Goal: Information Seeking & Learning: Learn about a topic

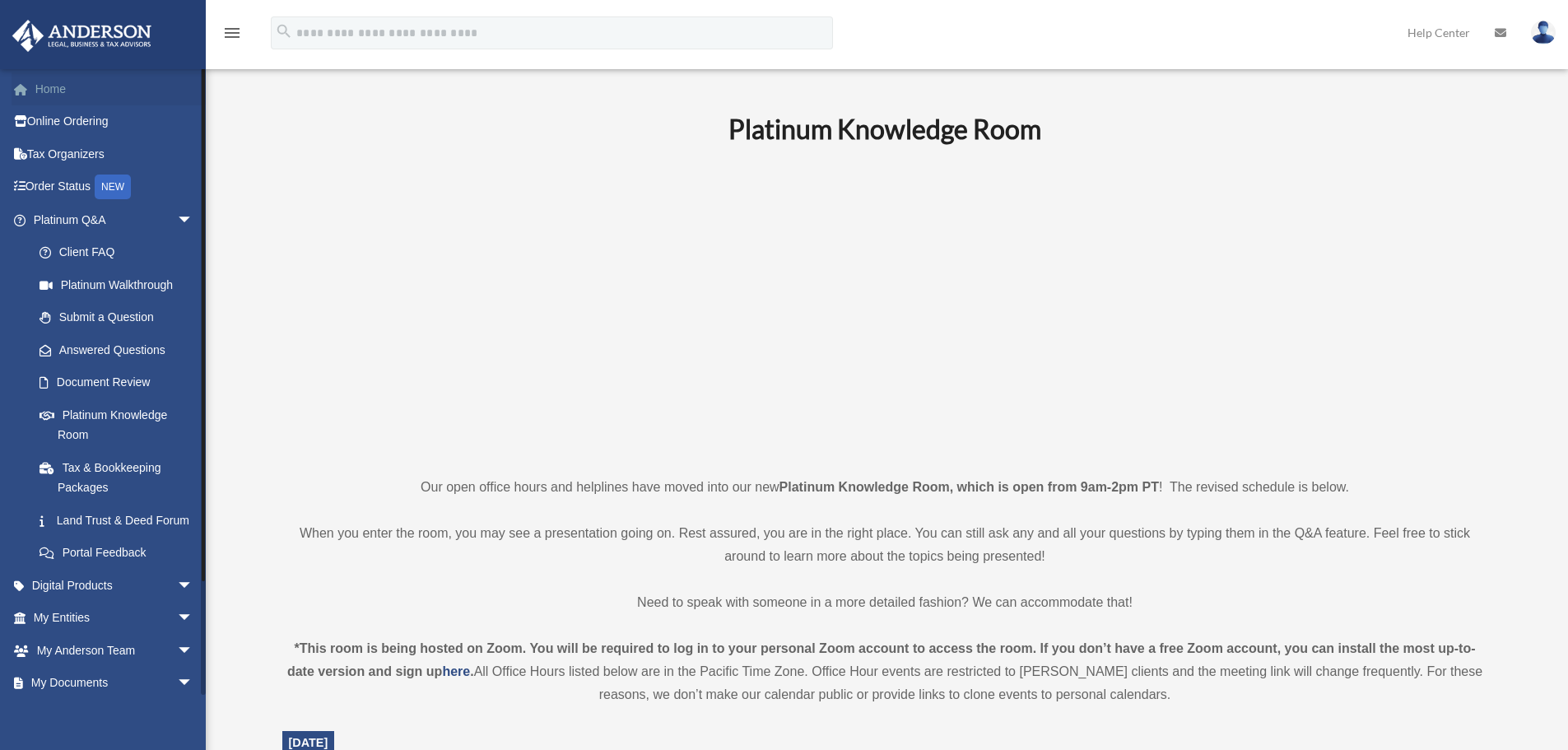
click at [56, 87] on link "Home" at bounding box center [115, 89] width 207 height 33
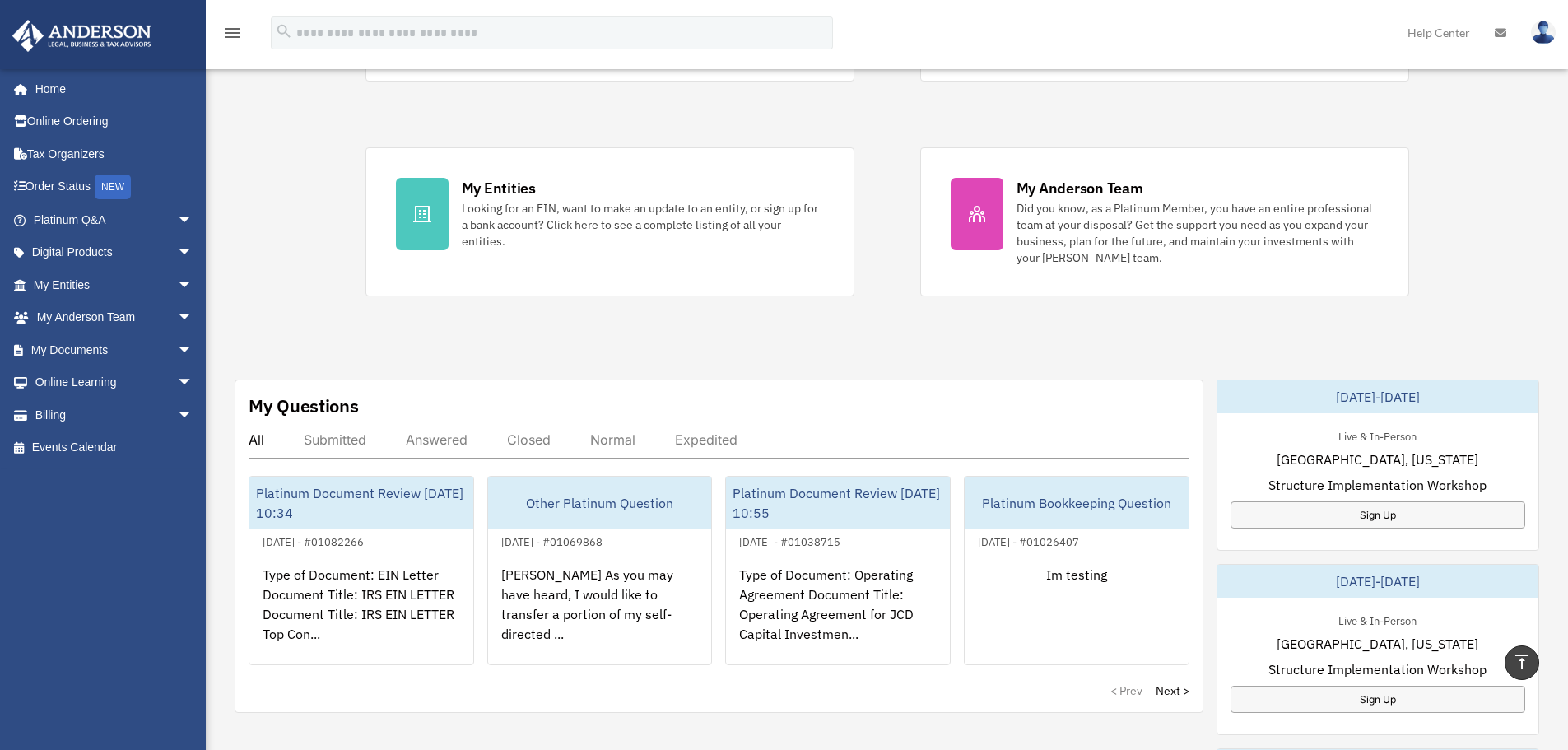
scroll to position [247, 0]
click at [1406, 363] on div "Exciting News: Introducing Order Status Tracking! Based on your feedback, we're…" at bounding box center [887, 584] width 1387 height 1495
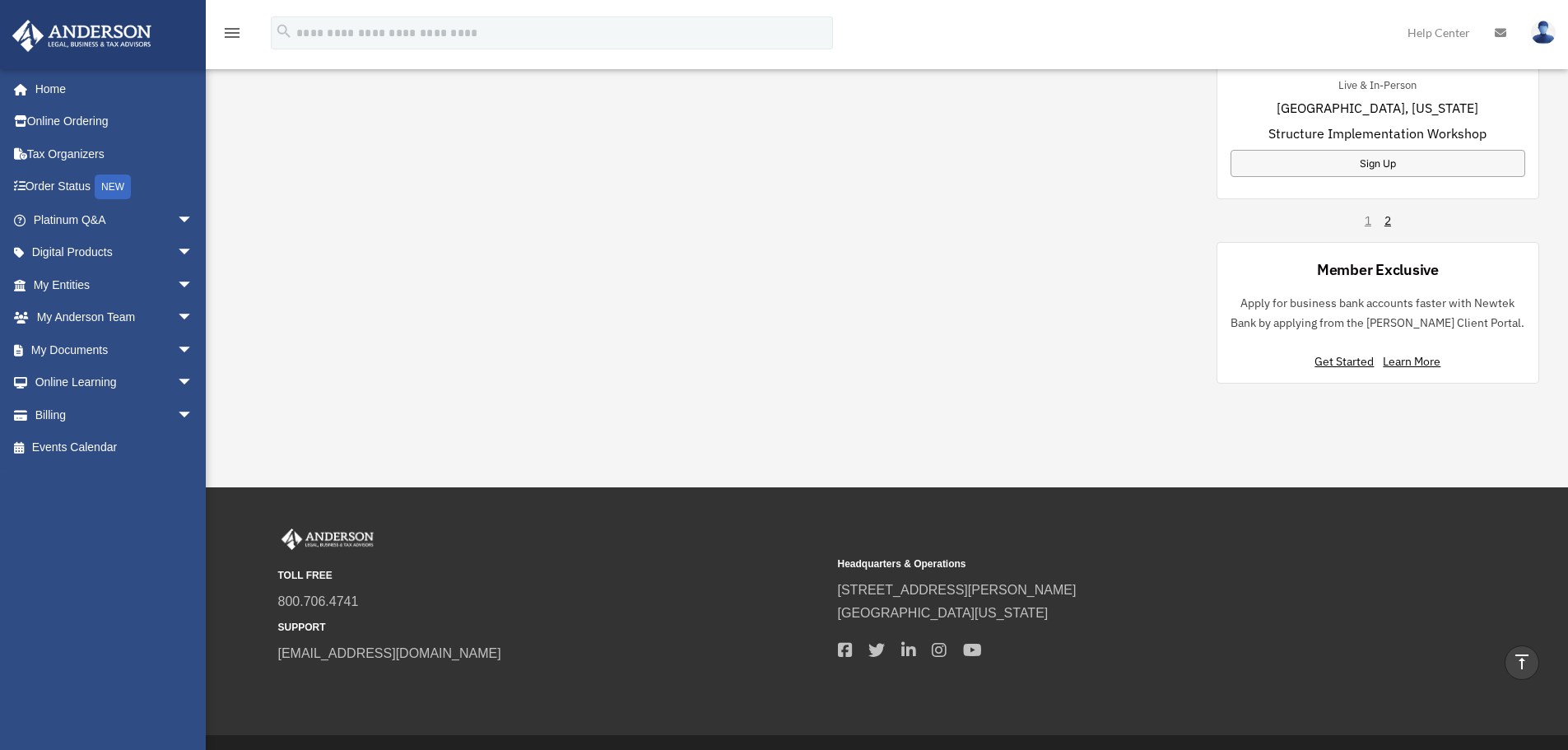
scroll to position [906, 0]
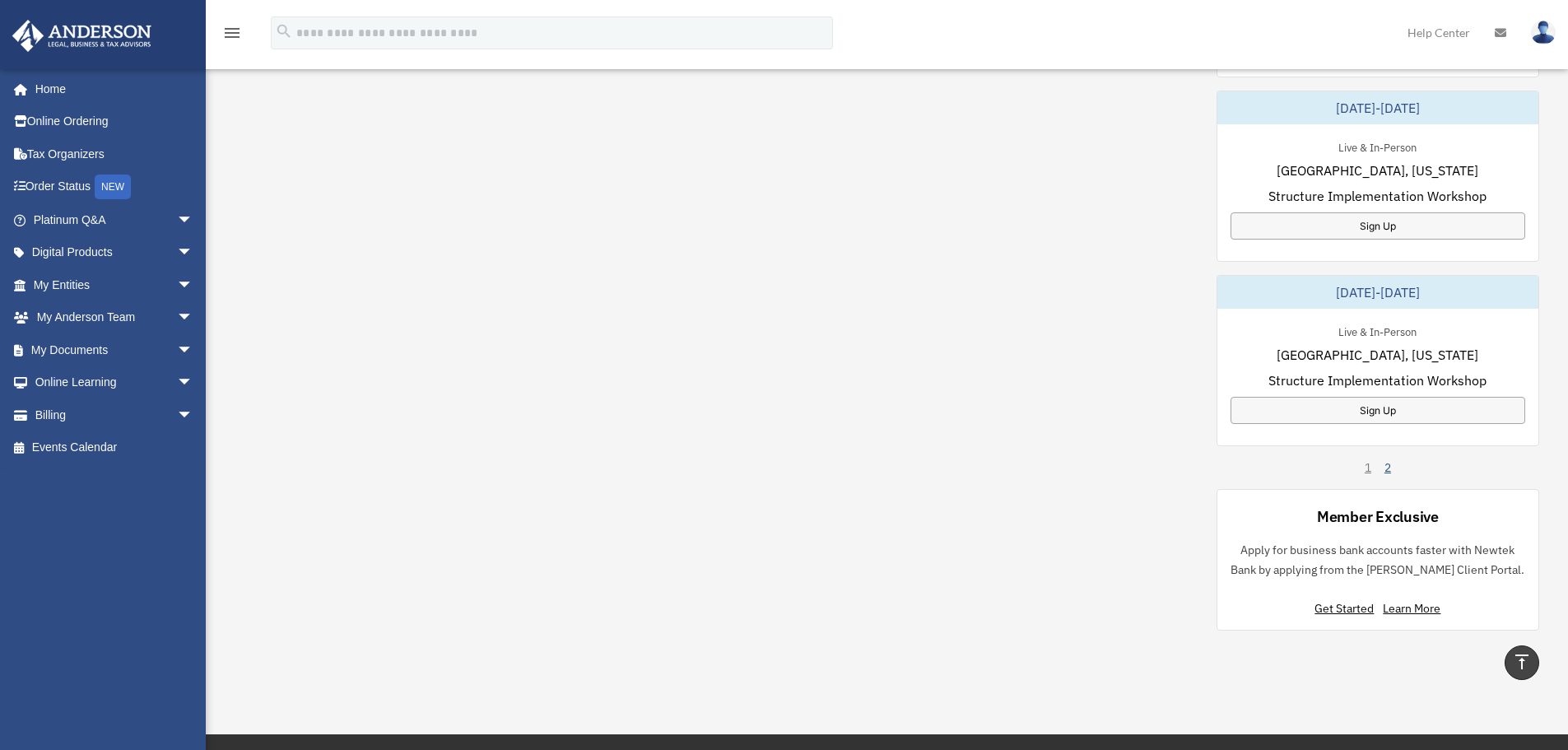
click at [1390, 467] on link "2" at bounding box center [1387, 467] width 6 height 16
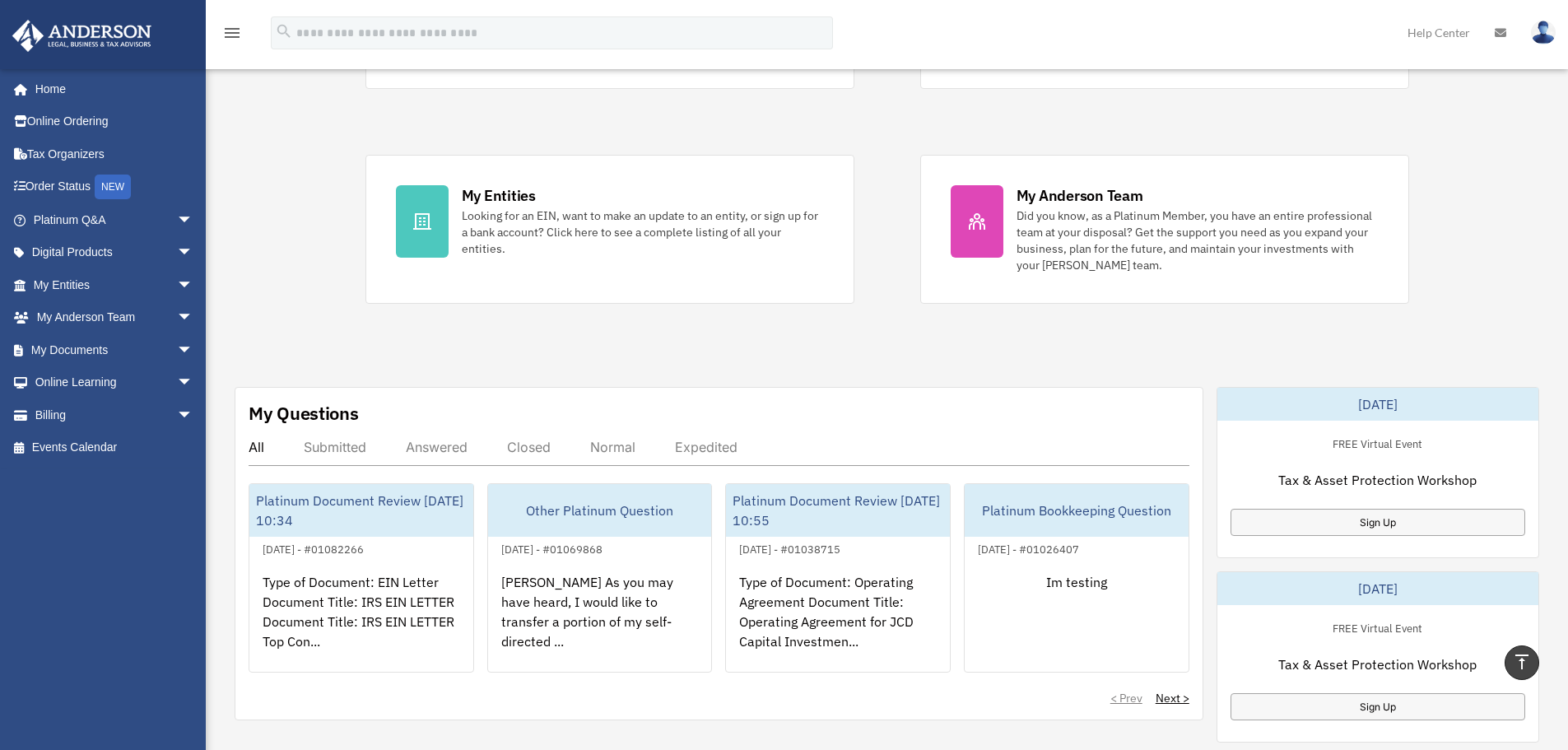
scroll to position [82, 0]
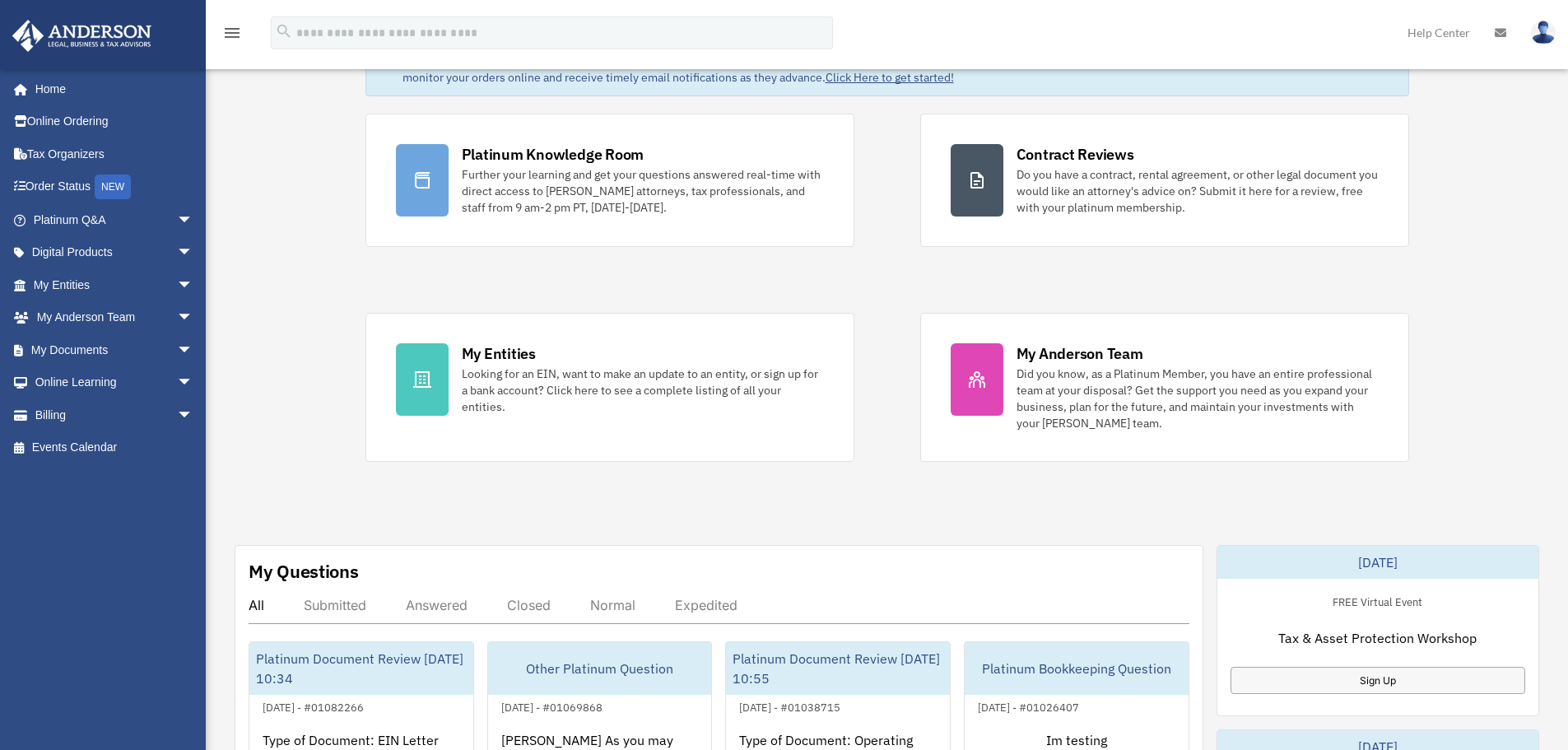
click at [838, 477] on div "Exciting News: Introducing Order Status Tracking! Based on your feedback, we're…" at bounding box center [887, 748] width 1387 height 1495
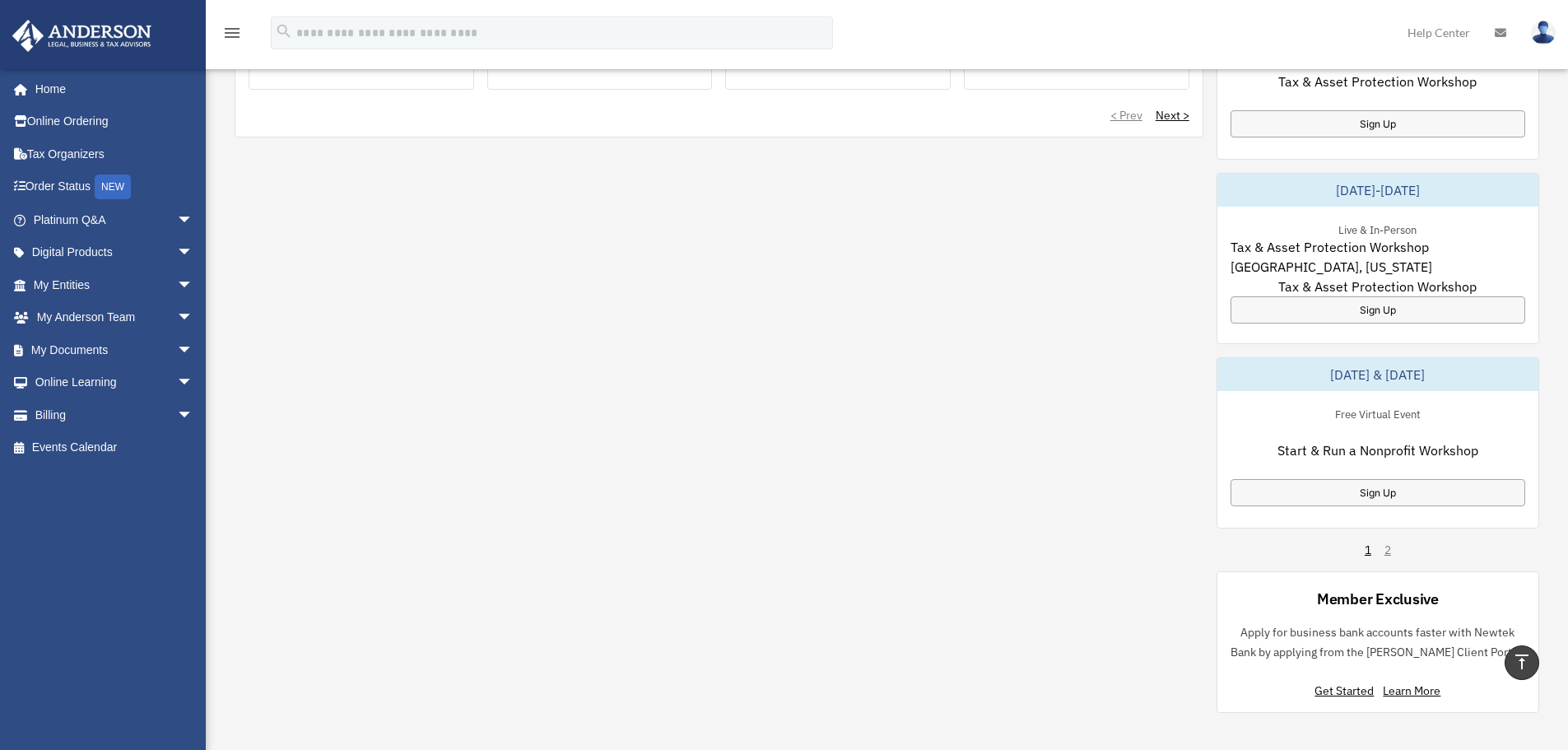
scroll to position [1153, 0]
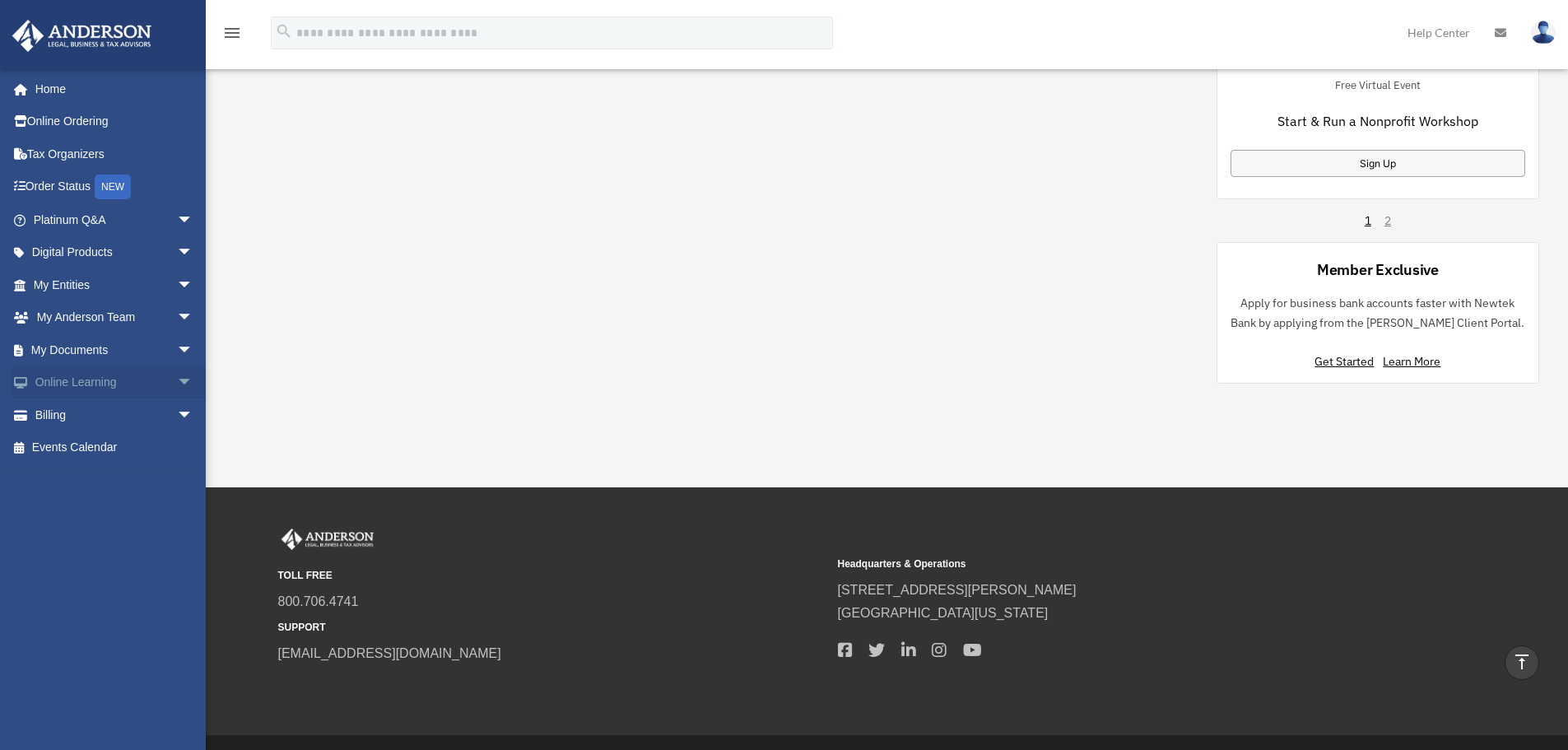
click at [177, 379] on span "arrow_drop_down" at bounding box center [193, 383] width 33 height 34
click at [151, 512] on link "Billing arrow_drop_down" at bounding box center [115, 513] width 207 height 33
click at [70, 551] on link "Events Calendar" at bounding box center [115, 544] width 207 height 33
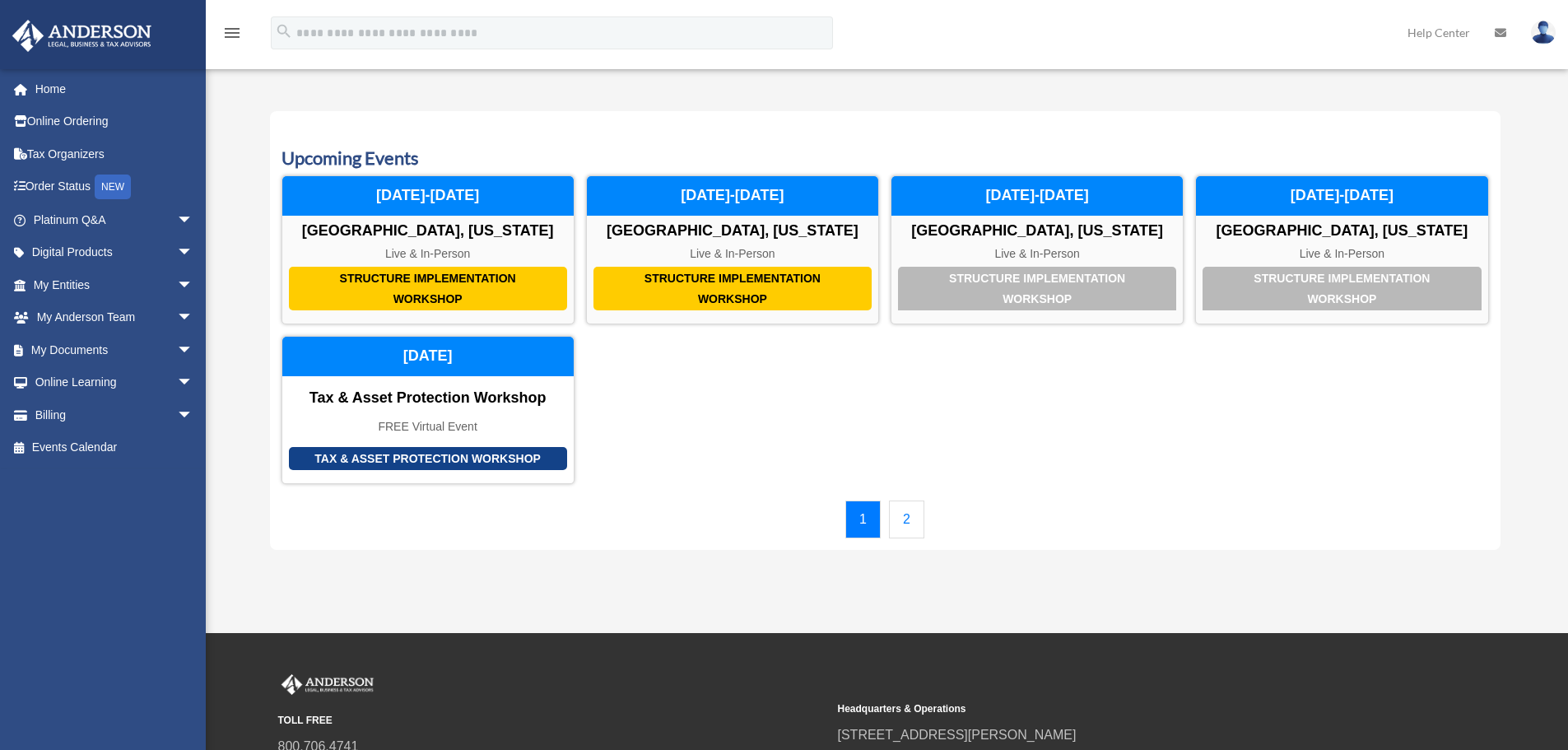
click at [907, 527] on link "2" at bounding box center [907, 519] width 36 height 38
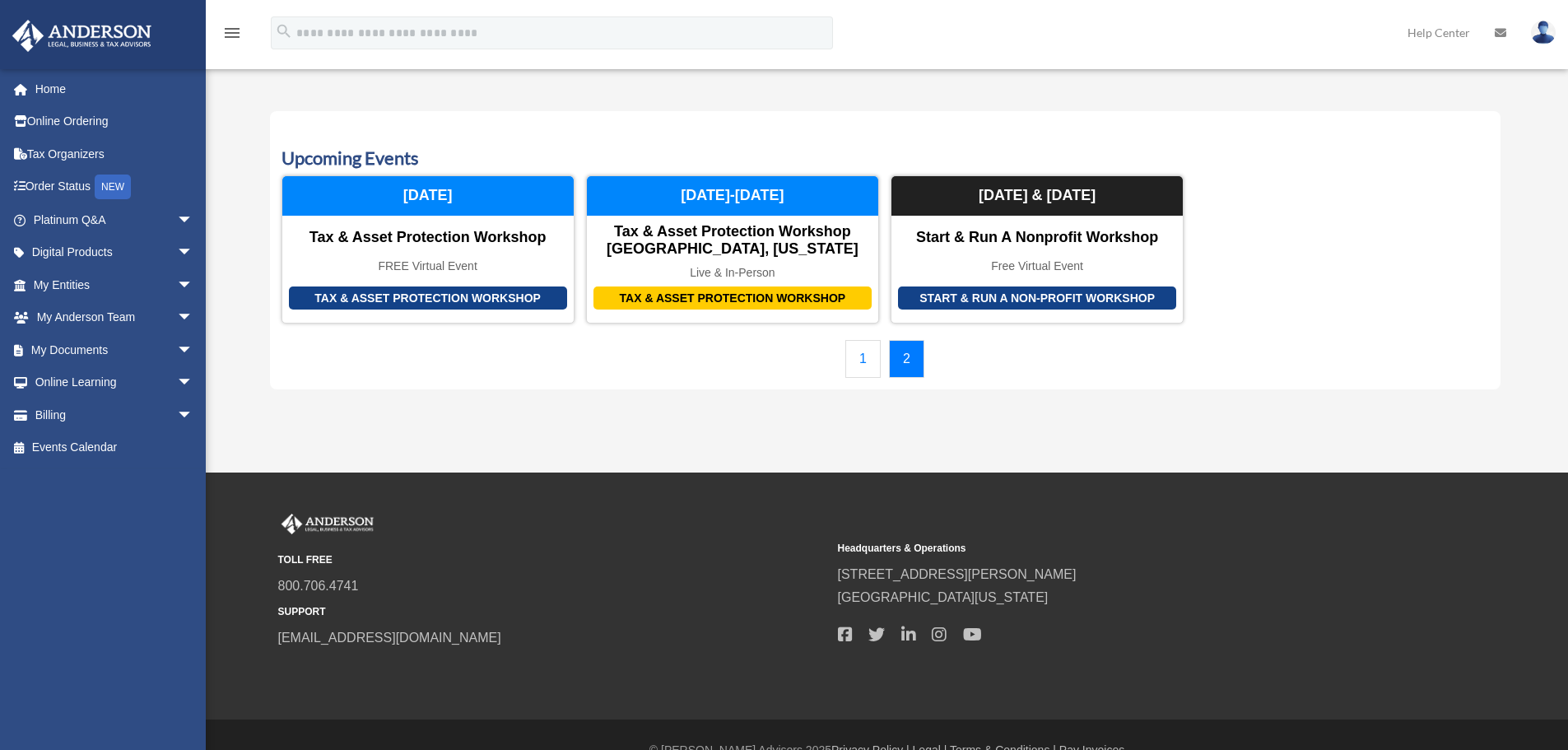
click at [775, 356] on div "1 2" at bounding box center [885, 359] width 1207 height 38
click at [814, 118] on div "Upcoming Events Structure Implementation Workshop [GEOGRAPHIC_DATA], [US_STATE]…" at bounding box center [885, 251] width 1231 height 279
click at [868, 354] on link "1" at bounding box center [863, 359] width 36 height 38
